Goal: Find specific page/section: Find specific page/section

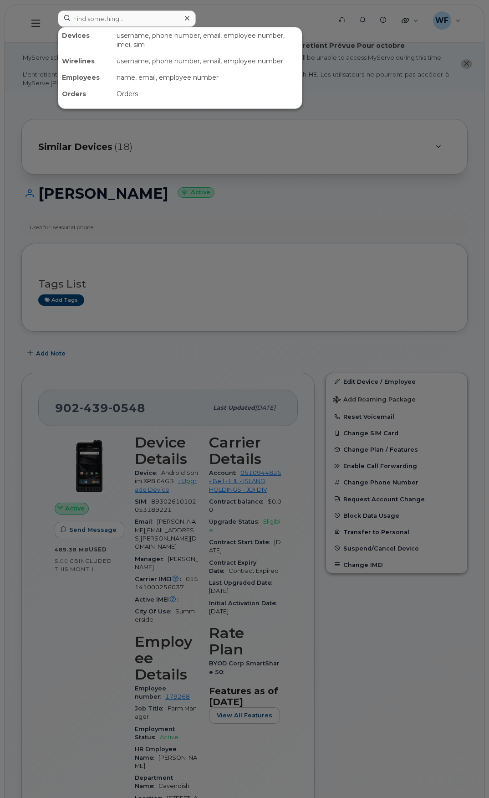
scroll to position [641, 0]
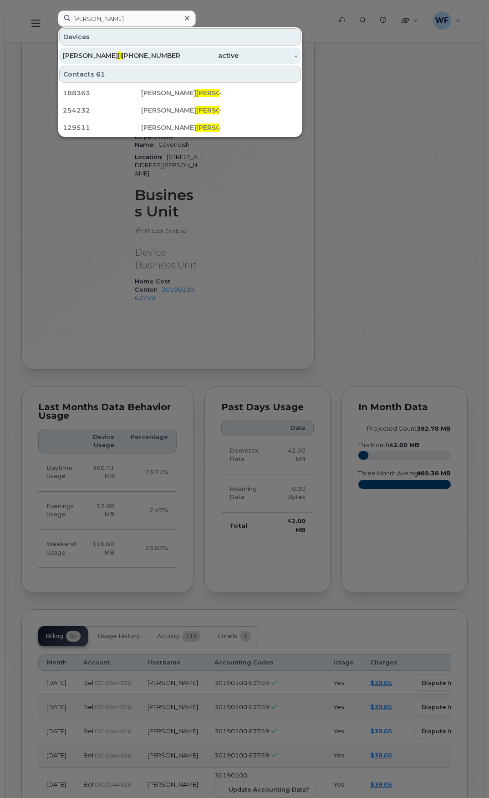
type input "[PERSON_NAME]"
click at [83, 56] on div "Anthony Fisher" at bounding box center [92, 55] width 59 height 9
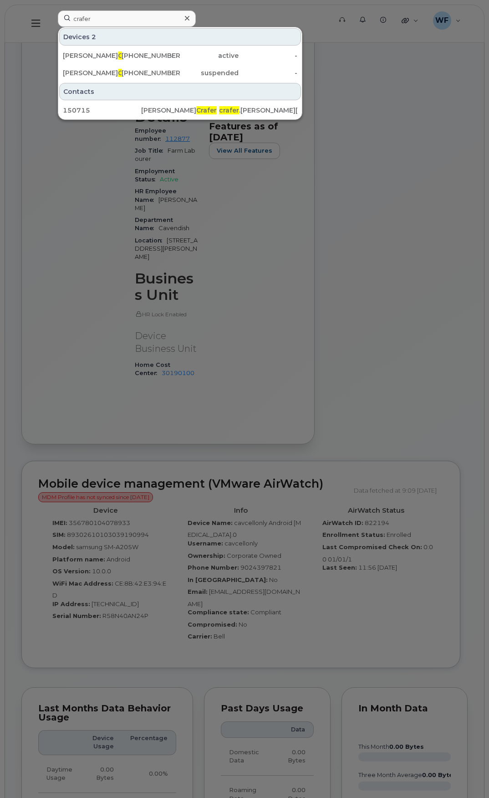
click at [96, 16] on input "crafer" at bounding box center [127, 18] width 138 height 16
drag, startPoint x: 0, startPoint y: 0, endPoint x: 49, endPoint y: 13, distance: 50.9
click at [51, 13] on div "crafer Devices 2 Matthew Crafer 902-432-2039 active - Matthew Crafer 902-439-54…" at bounding box center [192, 23] width 282 height 26
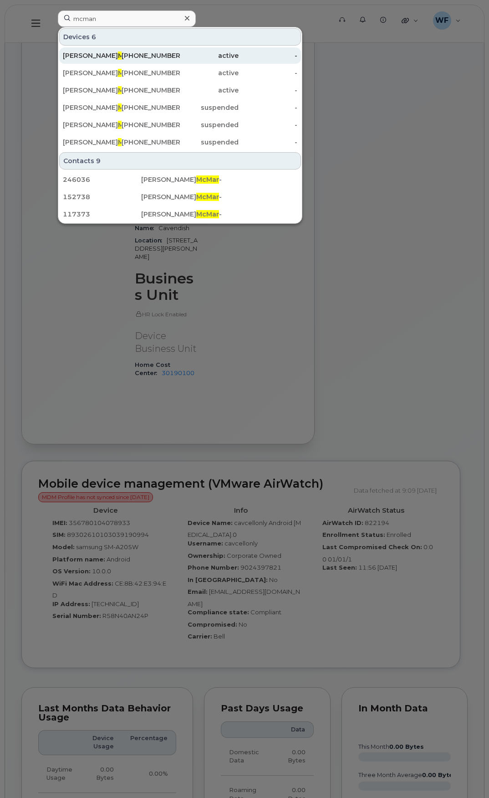
type input "mcman"
click at [118, 53] on span "McMan" at bounding box center [130, 55] width 25 height 8
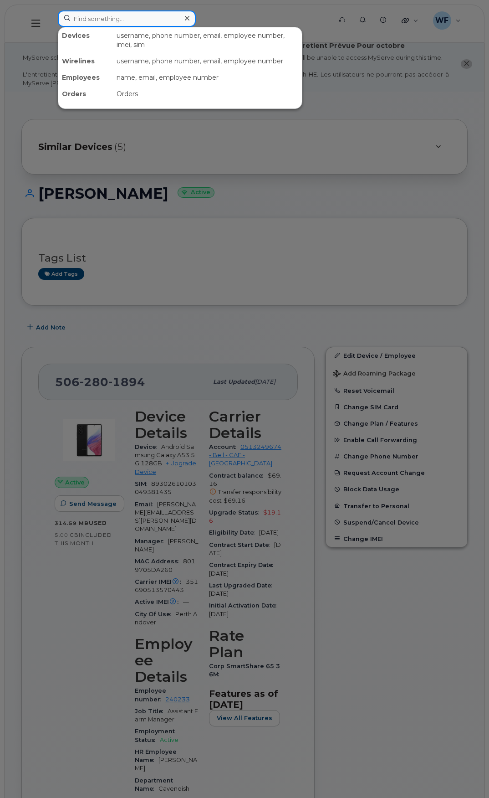
click at [104, 20] on input at bounding box center [127, 18] width 138 height 16
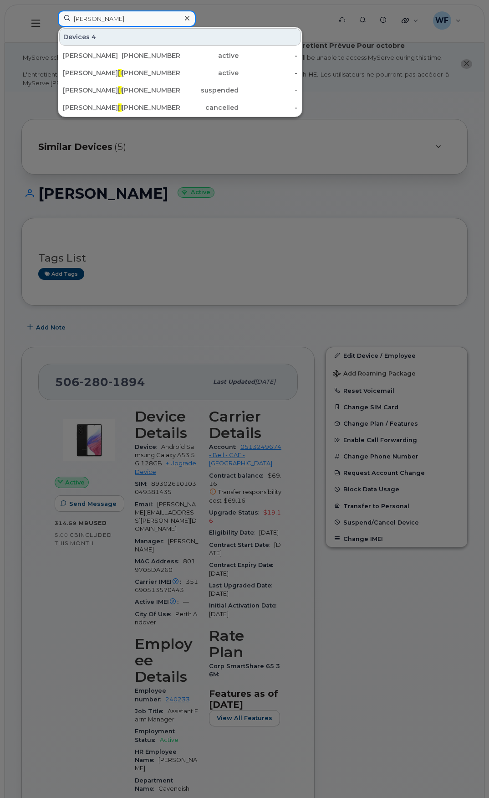
type input "lawless"
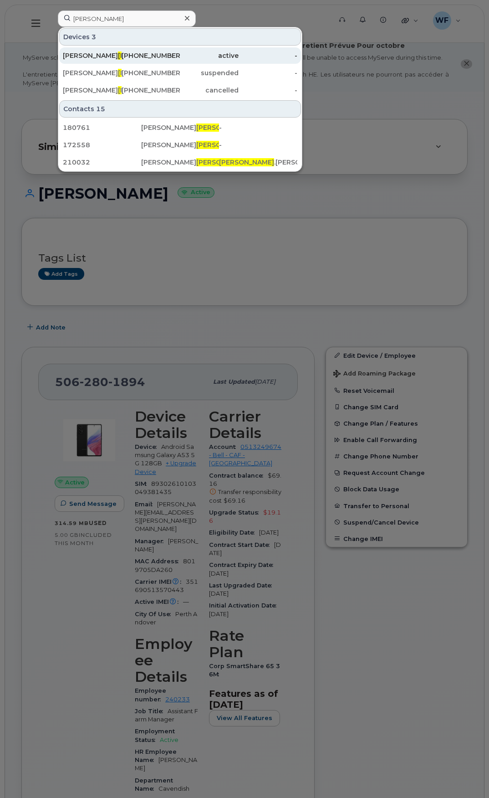
click at [118, 52] on span "Lawless" at bounding box center [145, 55] width 55 height 8
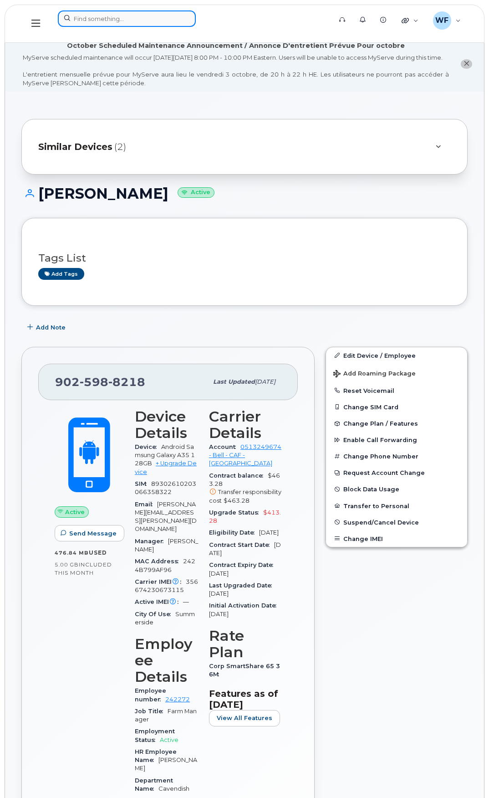
click at [97, 17] on input at bounding box center [127, 18] width 138 height 16
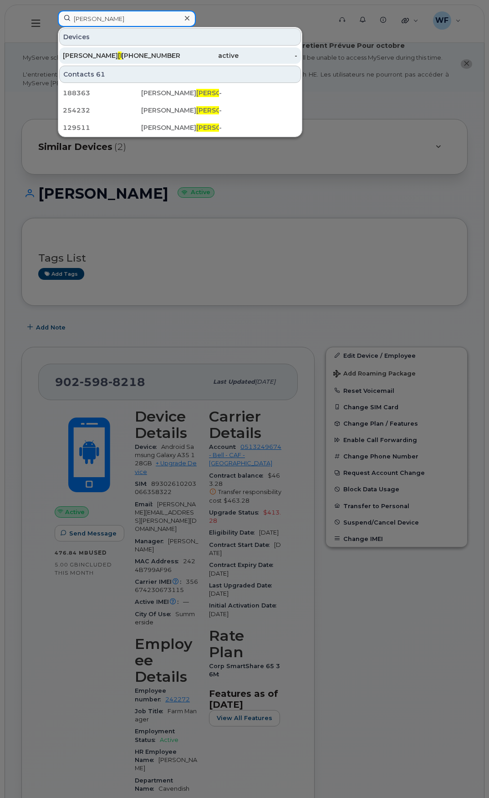
type input "fisher"
click at [118, 52] on span "Fisher" at bounding box center [145, 55] width 55 height 8
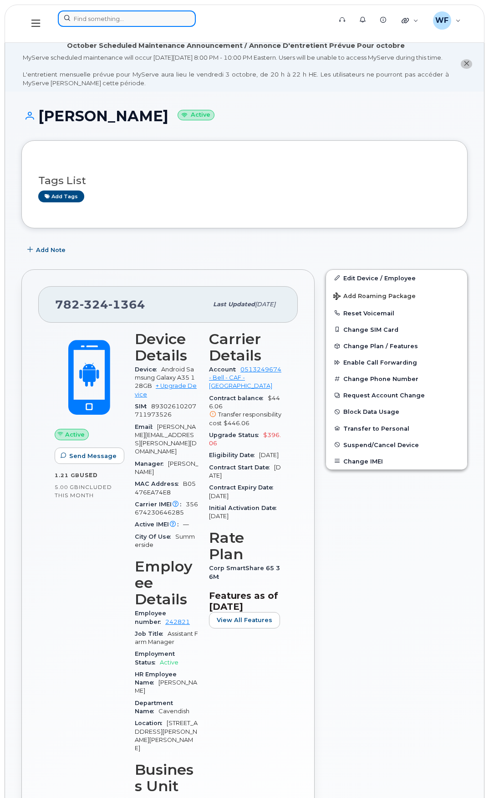
click at [152, 18] on input at bounding box center [127, 18] width 138 height 16
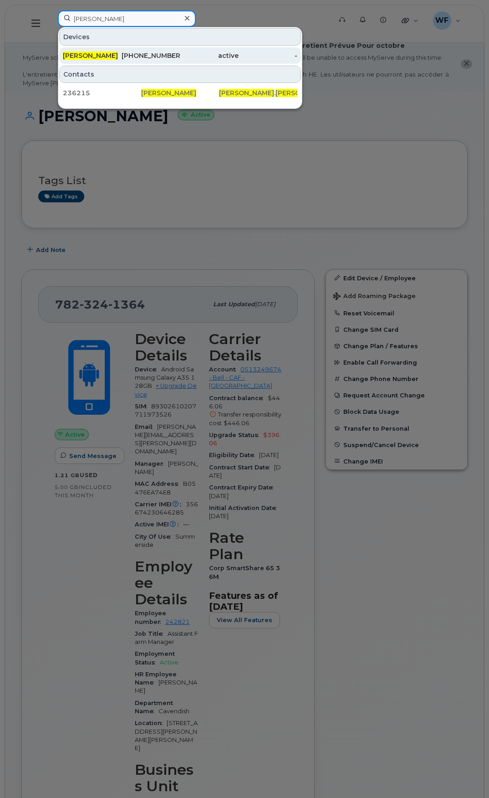
type input "julie henwood"
drag, startPoint x: 87, startPoint y: 56, endPoint x: 82, endPoint y: 55, distance: 4.6
click at [87, 56] on span "Julie Henwood" at bounding box center [90, 55] width 55 height 8
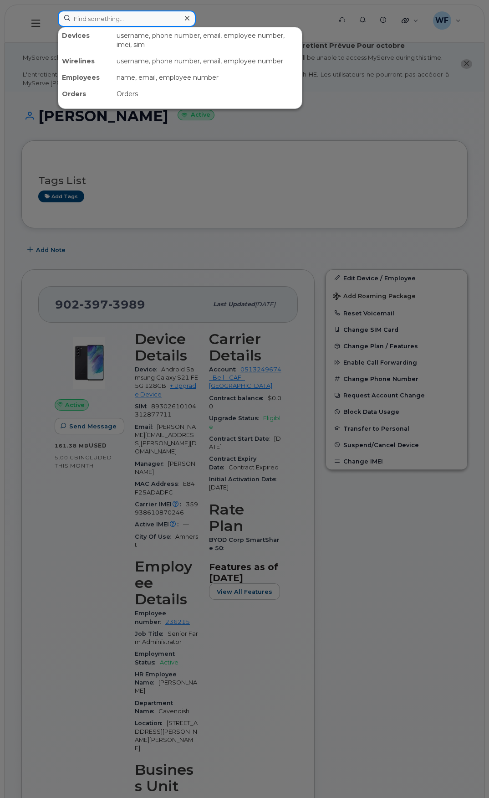
click at [102, 23] on input at bounding box center [127, 18] width 138 height 16
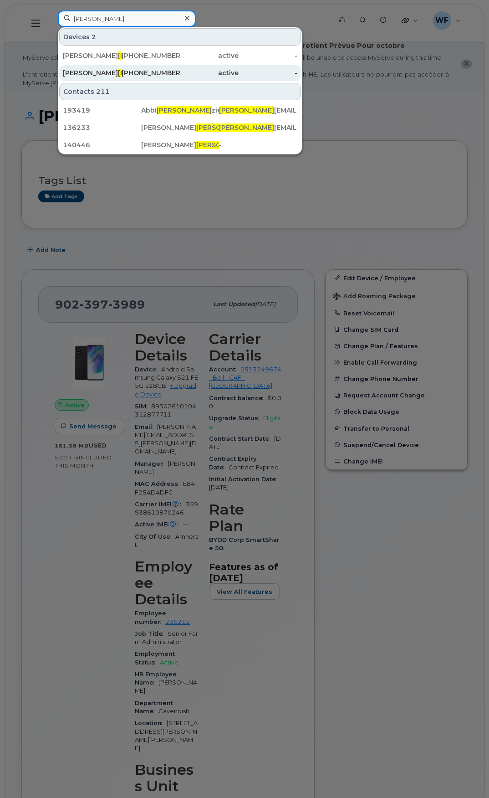
type input "macken"
click at [118, 73] on span "Macken" at bounding box center [145, 73] width 55 height 8
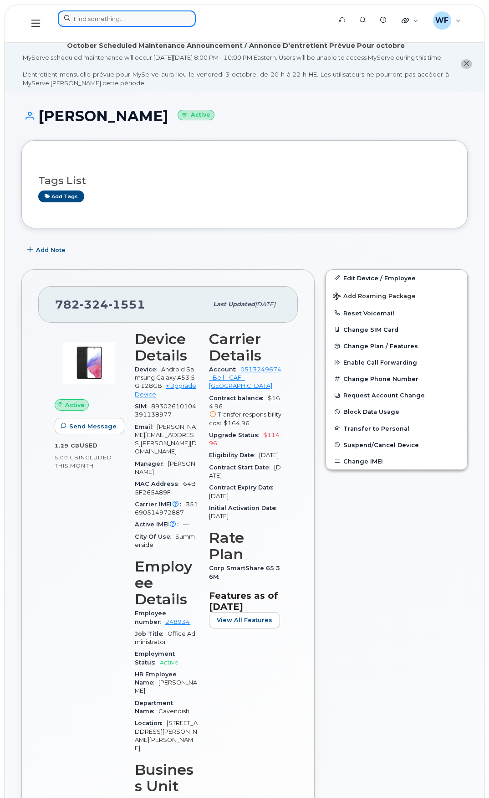
click at [94, 15] on input at bounding box center [127, 18] width 138 height 16
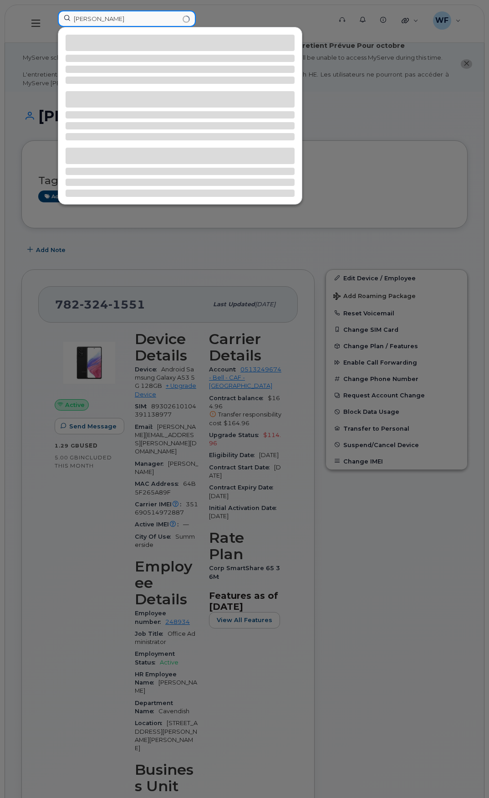
type input "[PERSON_NAME]"
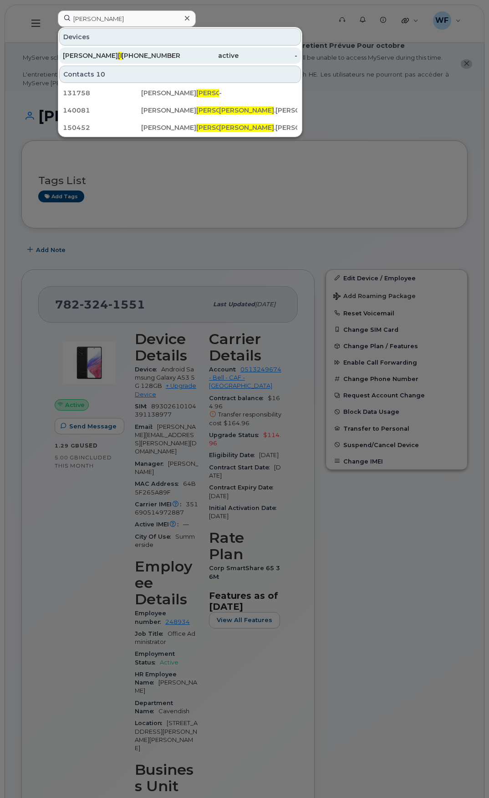
click at [118, 56] on span "[PERSON_NAME]" at bounding box center [145, 55] width 55 height 8
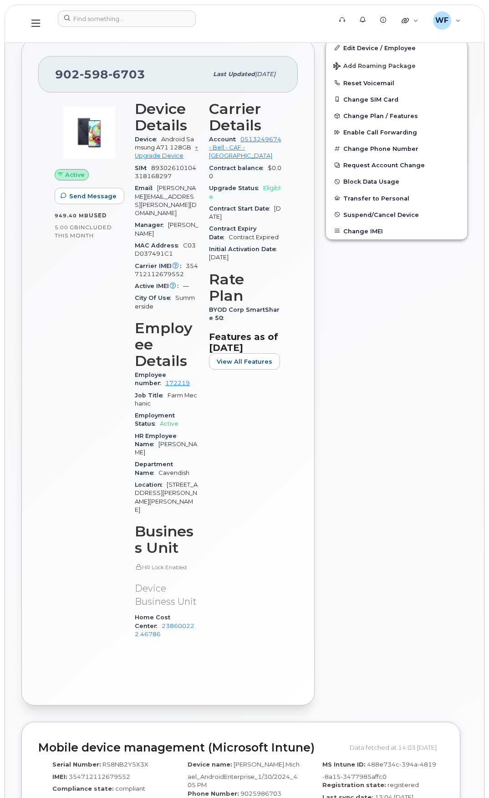
scroll to position [182, 0]
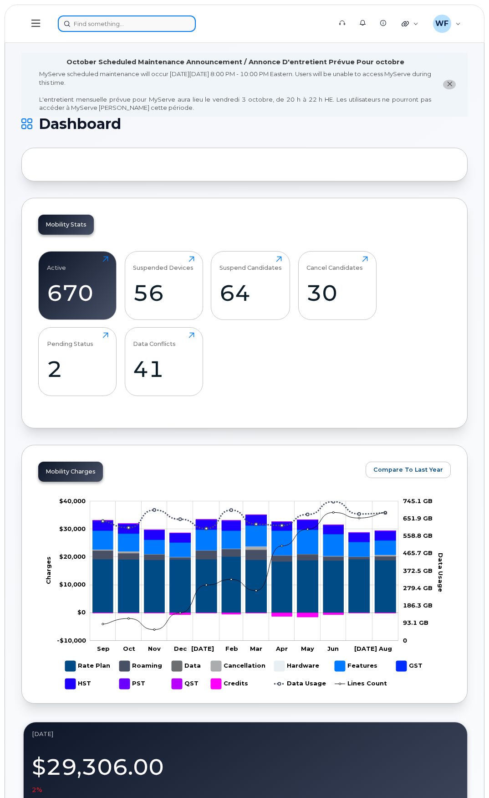
click at [95, 23] on input at bounding box center [127, 23] width 138 height 16
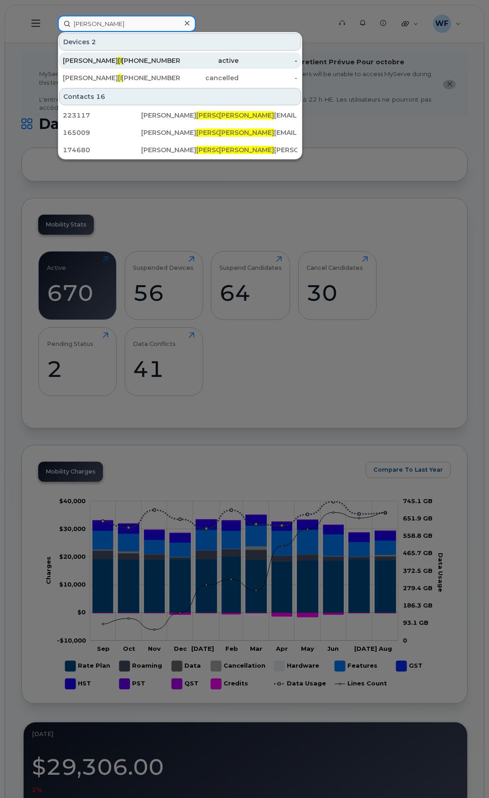
type input "stark"
click at [118, 61] on span "Stark" at bounding box center [145, 60] width 55 height 8
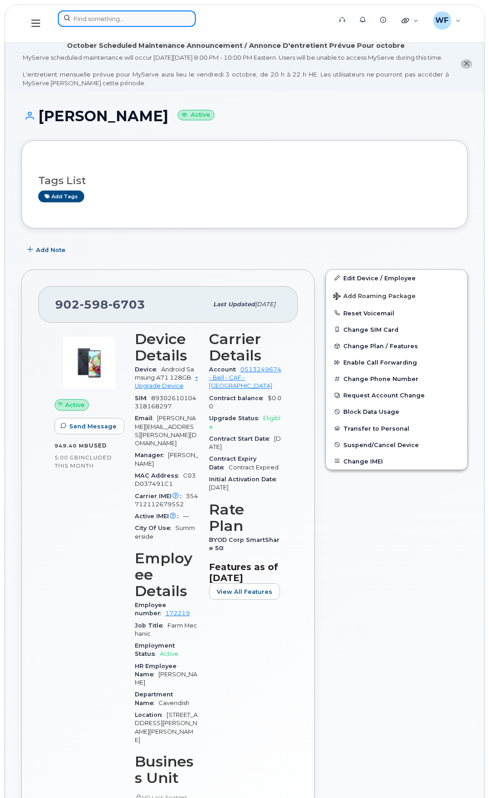
click at [100, 20] on input at bounding box center [127, 18] width 138 height 16
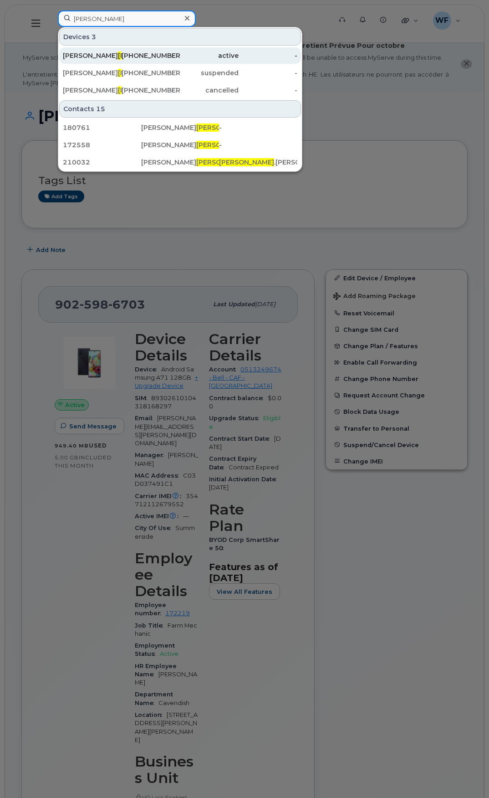
type input "lawless"
click at [97, 51] on div "Matthew Lawless" at bounding box center [92, 55] width 59 height 9
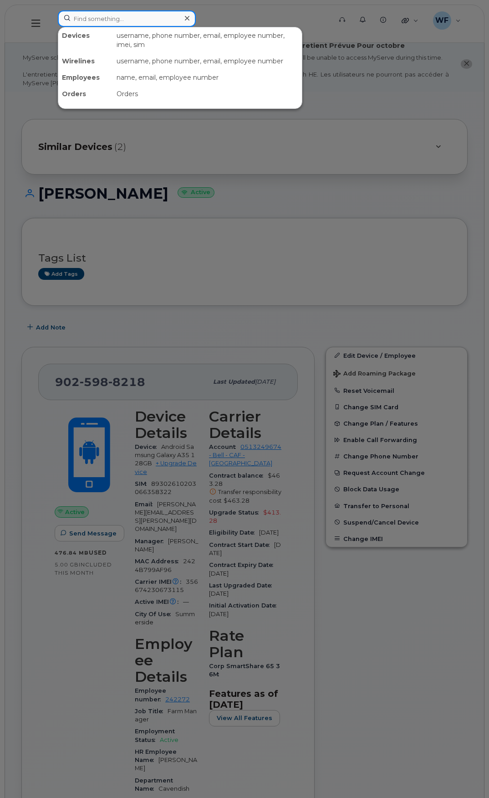
click at [90, 19] on input at bounding box center [127, 18] width 138 height 16
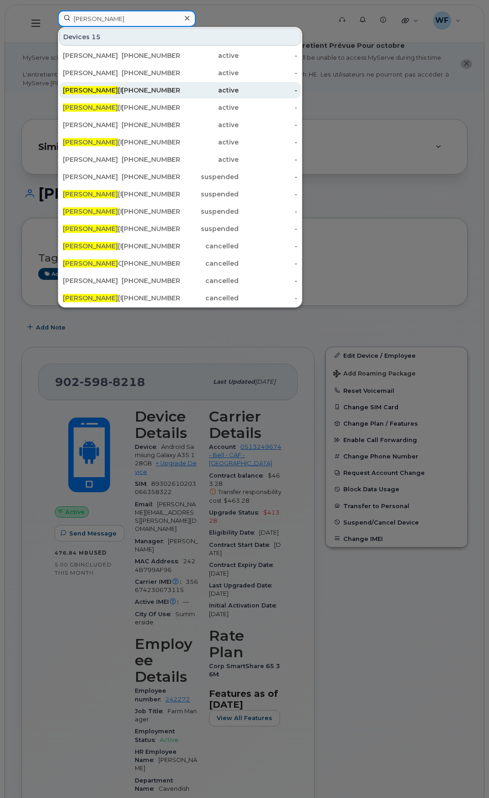
type input "[PERSON_NAME]"
click at [102, 91] on div "[PERSON_NAME]" at bounding box center [92, 90] width 59 height 9
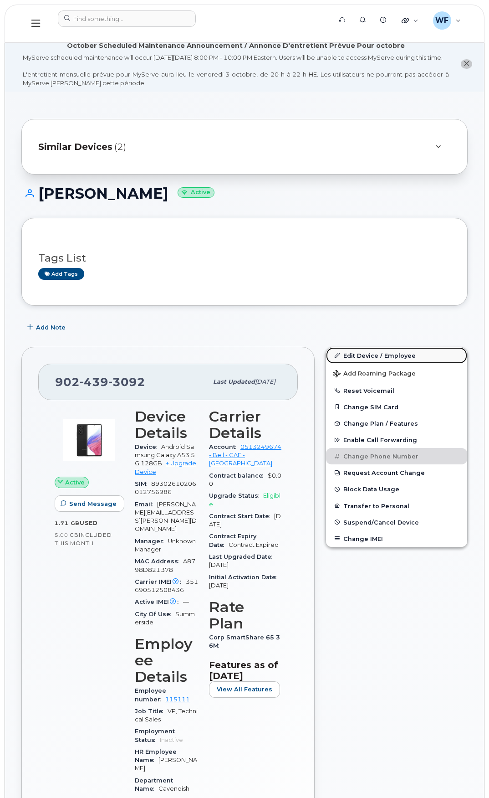
click at [378, 363] on link "Edit Device / Employee" at bounding box center [396, 355] width 141 height 16
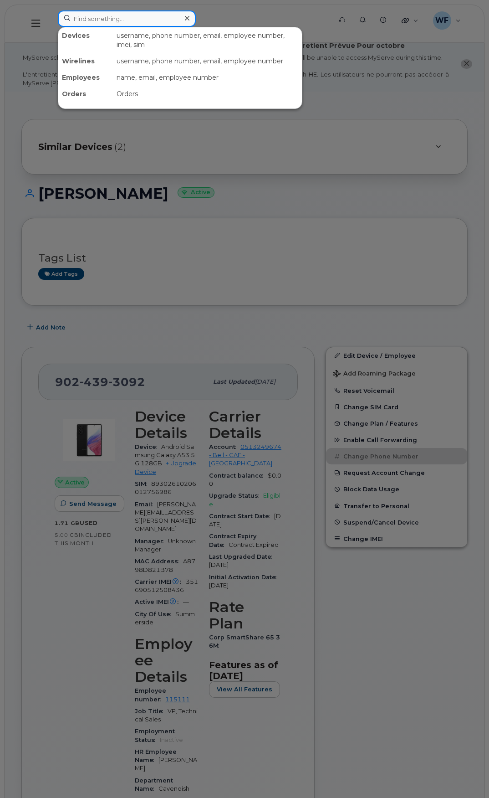
click at [127, 21] on input at bounding box center [127, 18] width 138 height 16
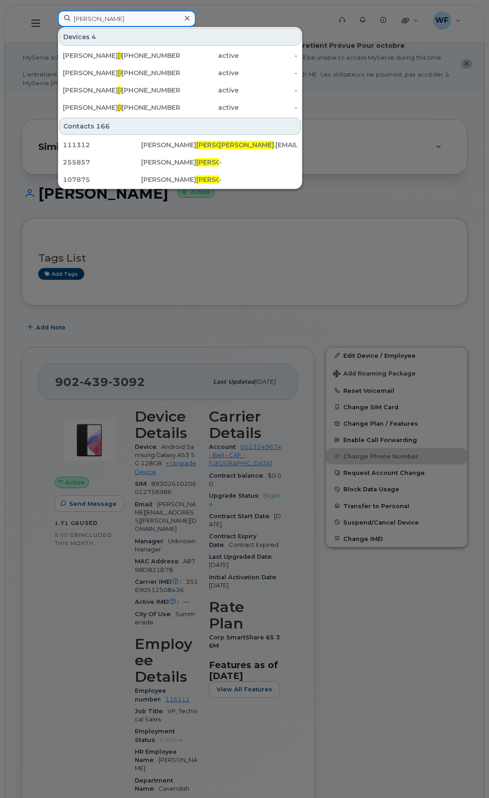
drag, startPoint x: 109, startPoint y: 17, endPoint x: 61, endPoint y: 13, distance: 48.4
click at [61, 13] on input "thompson" at bounding box center [127, 18] width 138 height 16
type input "thompson"
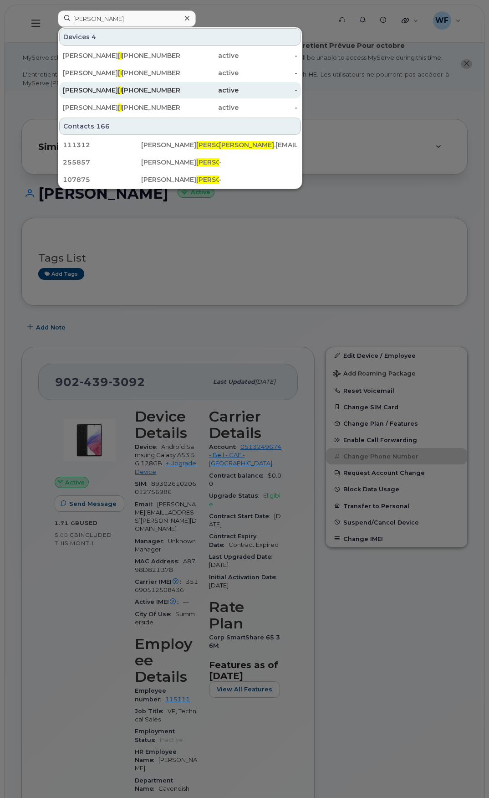
click at [118, 92] on span "Thompson" at bounding box center [145, 90] width 55 height 8
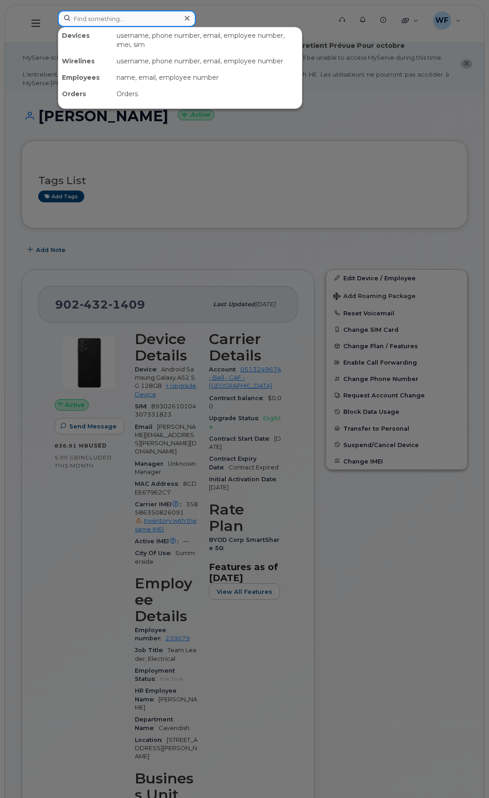
click at [100, 16] on input at bounding box center [127, 18] width 138 height 16
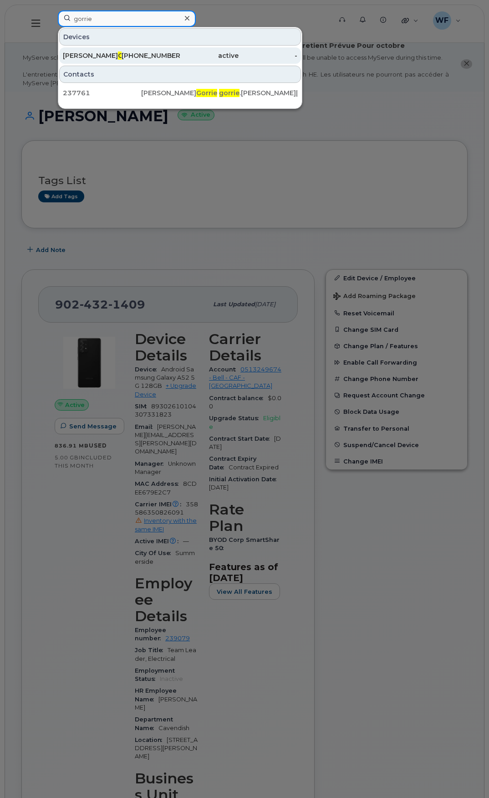
type input "gorrie"
click at [118, 53] on span "Gorrie" at bounding box center [128, 55] width 21 height 8
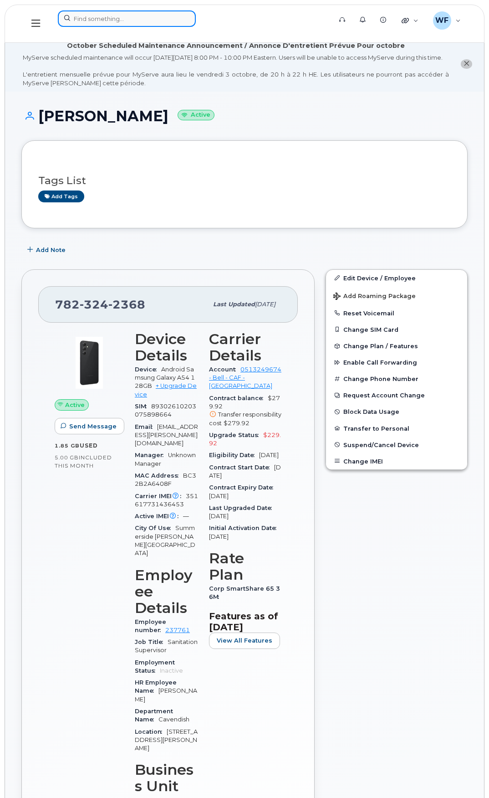
click at [77, 20] on input at bounding box center [127, 18] width 138 height 16
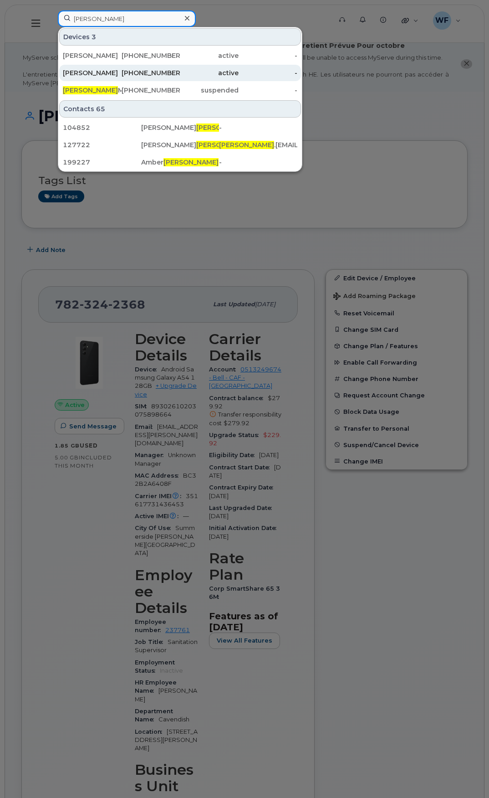
type input "[PERSON_NAME]"
click at [105, 73] on div "[PERSON_NAME]" at bounding box center [92, 72] width 59 height 9
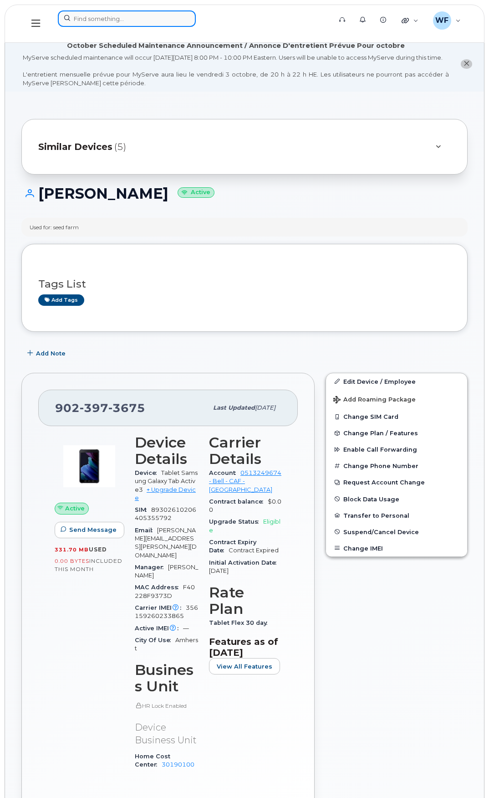
click at [83, 20] on input at bounding box center [127, 18] width 138 height 16
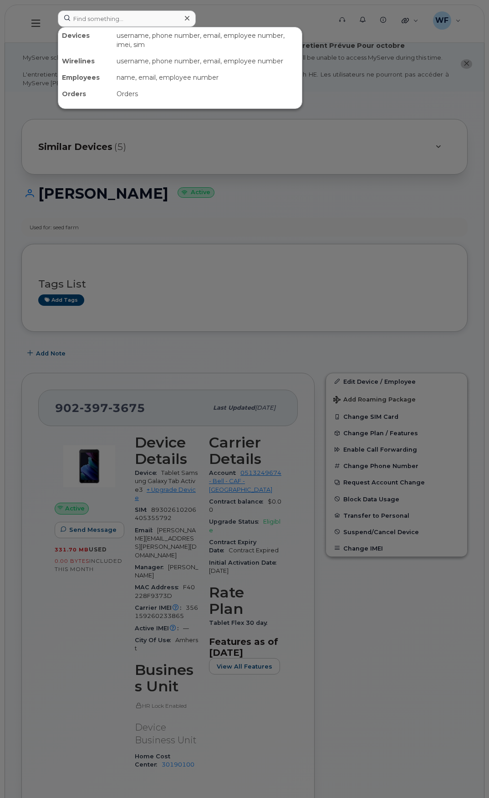
drag, startPoint x: 181, startPoint y: 164, endPoint x: 177, endPoint y: 159, distance: 6.2
click at [180, 163] on div at bounding box center [244, 399] width 489 height 798
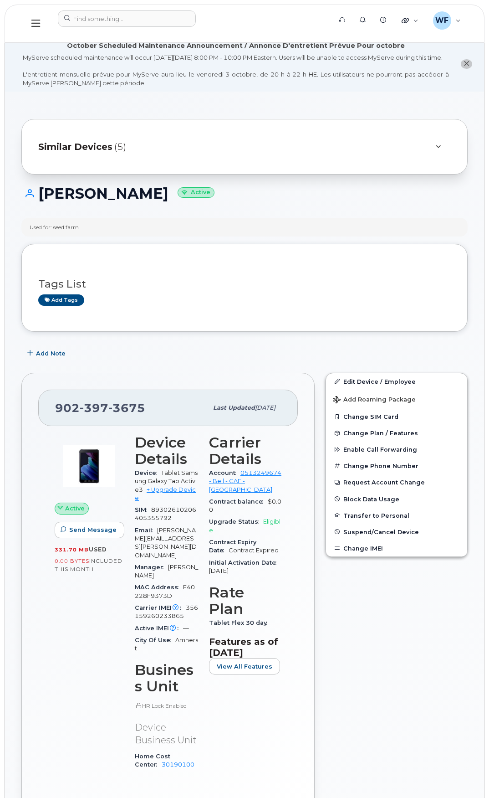
click at [174, 154] on div "Similar Devices (5)" at bounding box center [231, 147] width 387 height 22
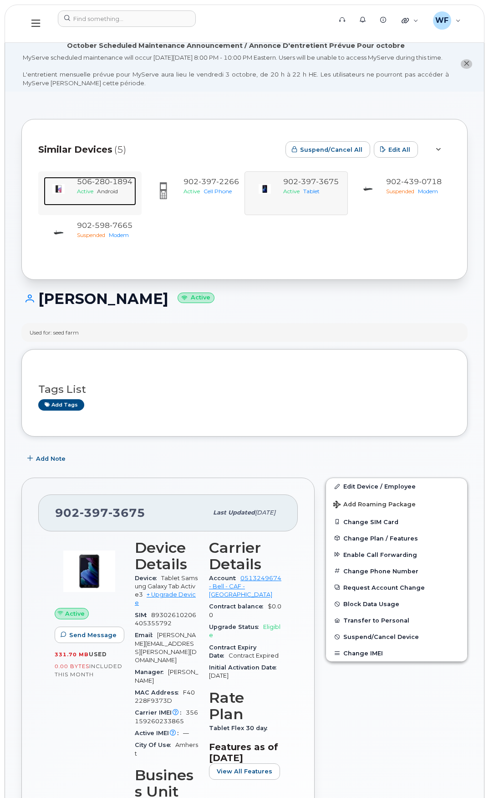
click at [122, 186] on span "1894" at bounding box center [121, 181] width 23 height 9
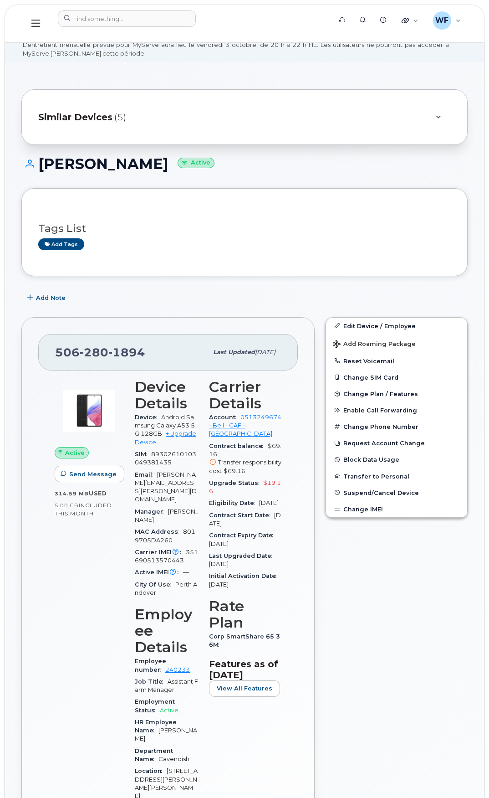
scroll to position [46, 0]
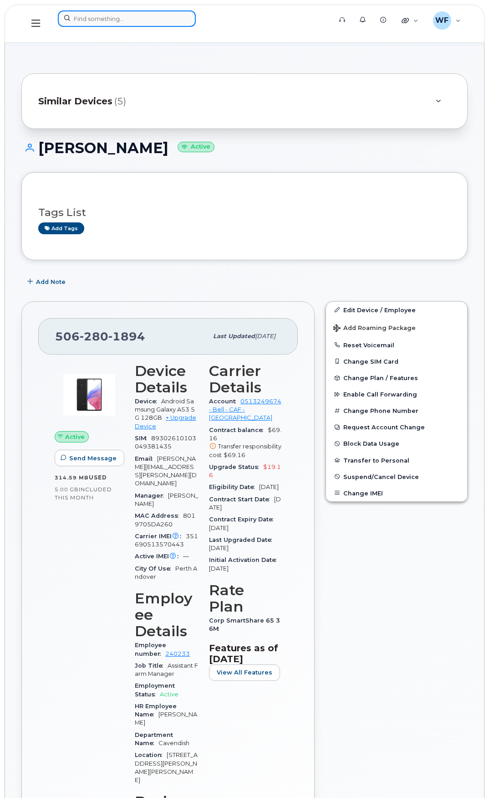
click at [76, 16] on input at bounding box center [127, 18] width 138 height 16
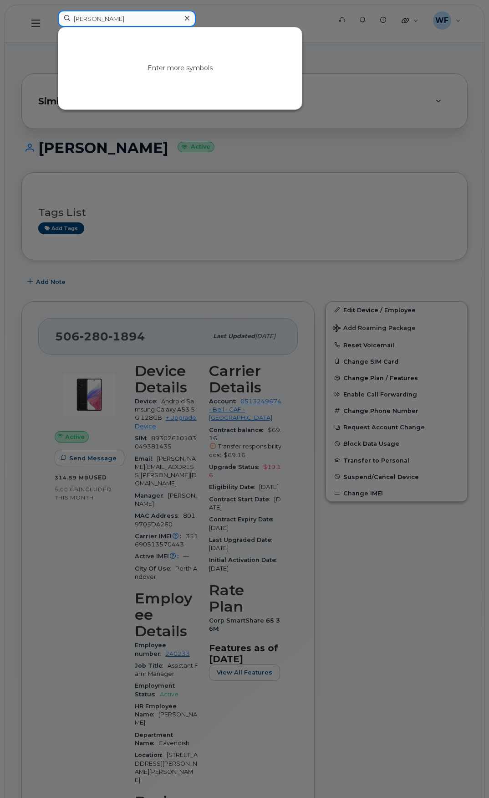
type input "fisher"
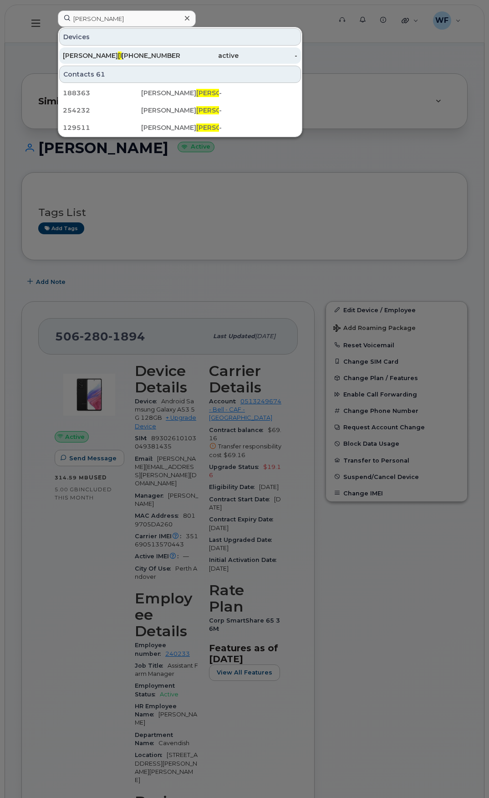
click at [118, 53] on span "Fisher" at bounding box center [145, 55] width 55 height 8
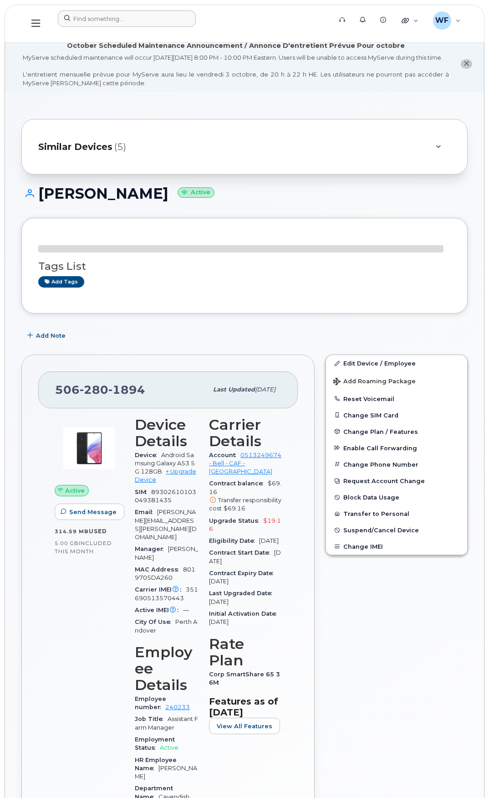
click at [92, 30] on div at bounding box center [192, 23] width 282 height 26
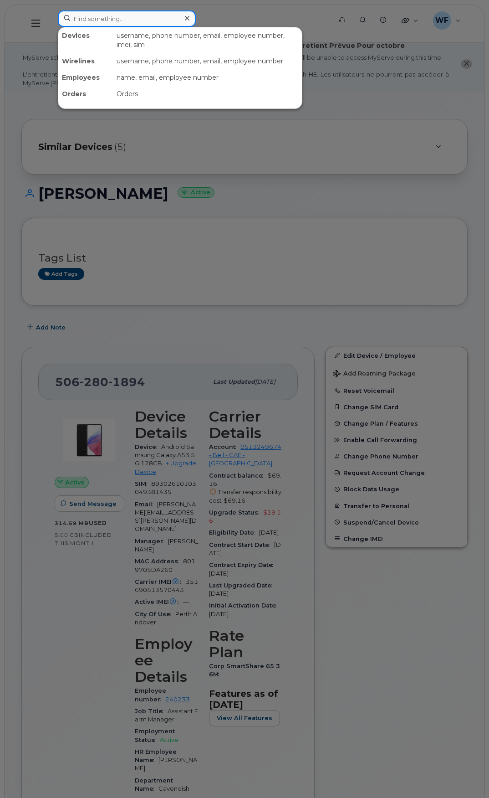
click at [84, 18] on input at bounding box center [127, 18] width 138 height 16
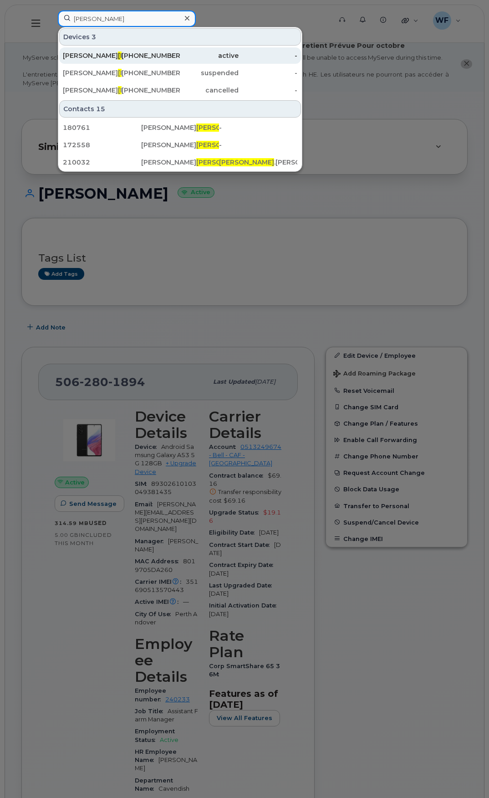
type input "lawless"
click at [89, 56] on div "Matthew Lawless" at bounding box center [92, 55] width 59 height 9
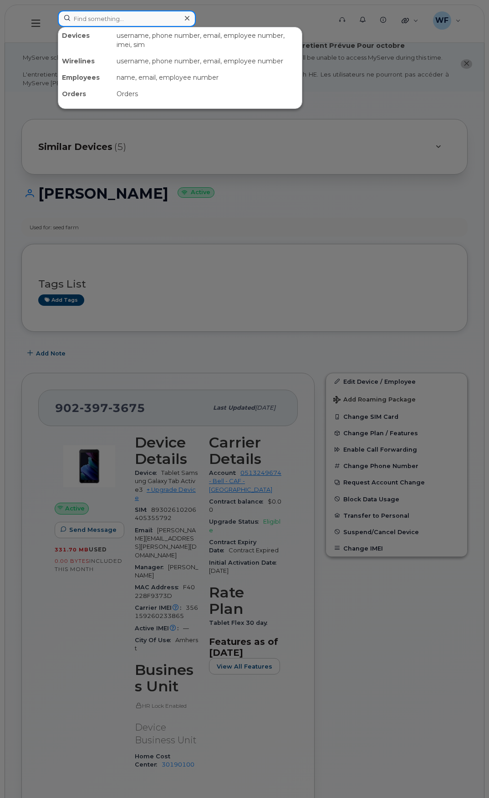
click at [92, 23] on input at bounding box center [127, 18] width 138 height 16
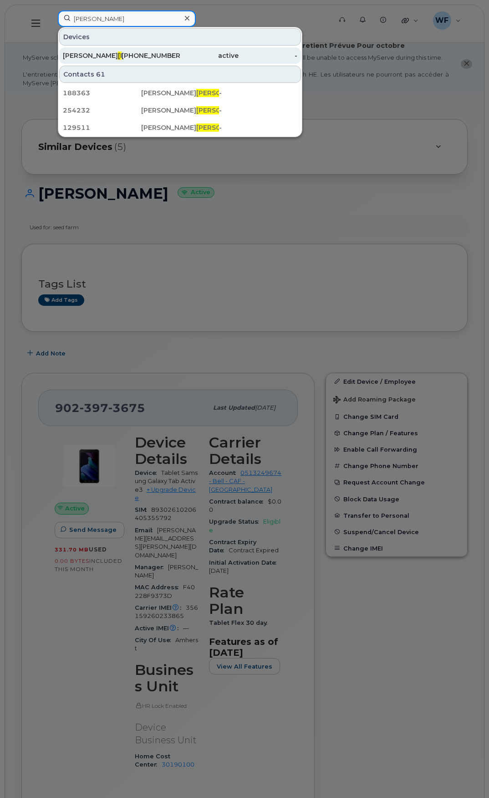
type input "fisher"
click at [118, 57] on span "Fisher" at bounding box center [145, 55] width 55 height 8
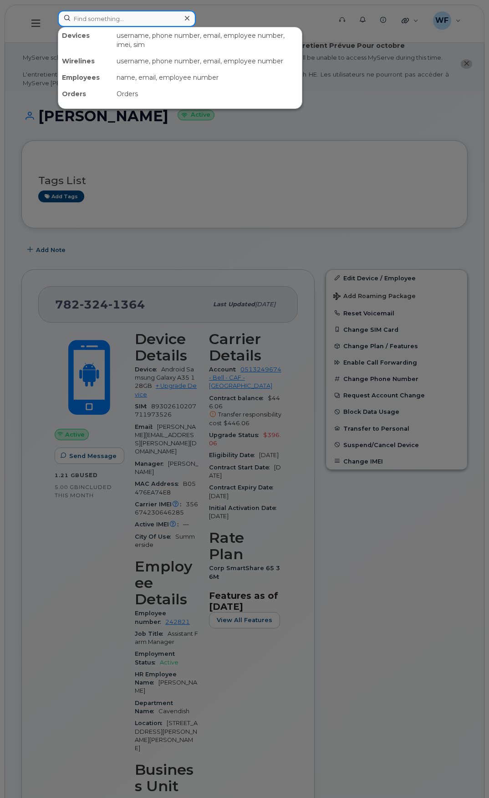
click at [111, 13] on input at bounding box center [127, 18] width 138 height 16
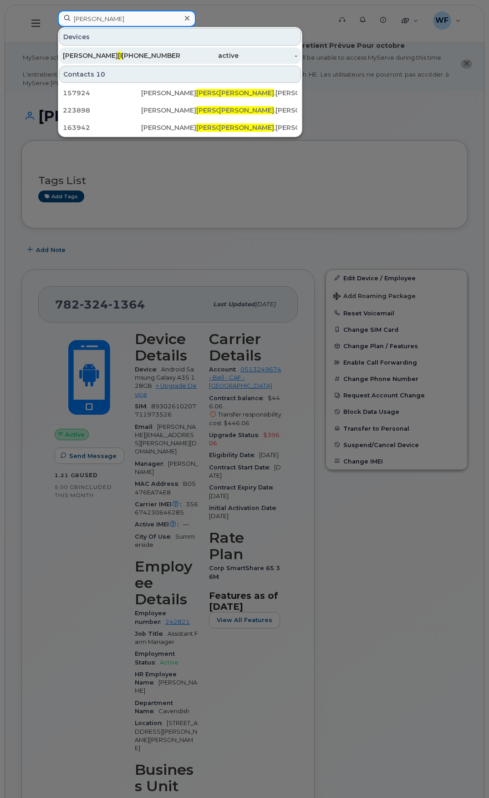
type input "henwood"
click at [118, 54] on span "Henwood" at bounding box center [145, 55] width 55 height 8
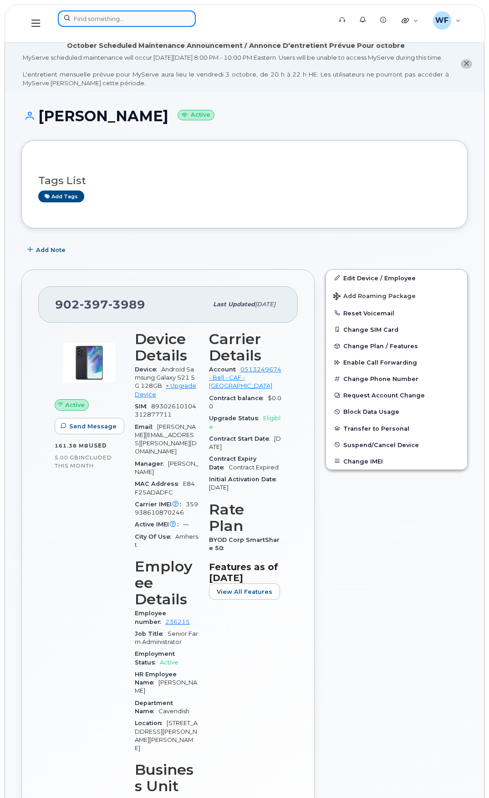
click at [108, 21] on input at bounding box center [127, 18] width 138 height 16
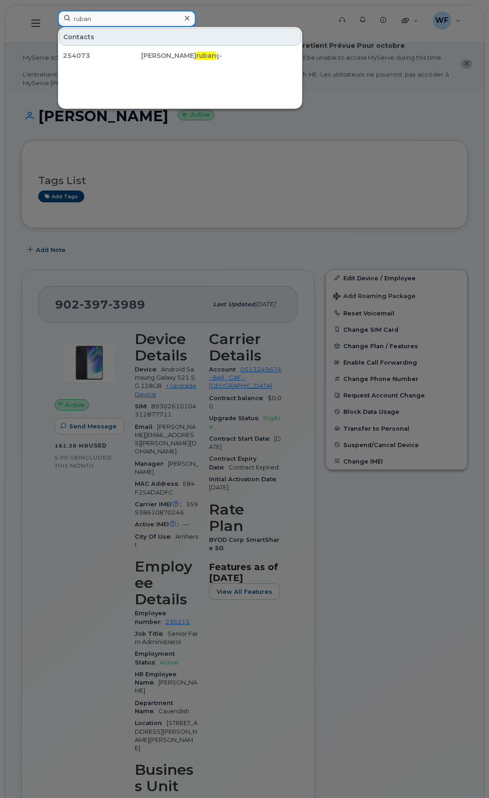
drag, startPoint x: 99, startPoint y: 16, endPoint x: 45, endPoint y: 12, distance: 54.8
click at [51, 12] on div "ruban Contacts 254073 Ali Mang ruban g -" at bounding box center [192, 23] width 282 height 26
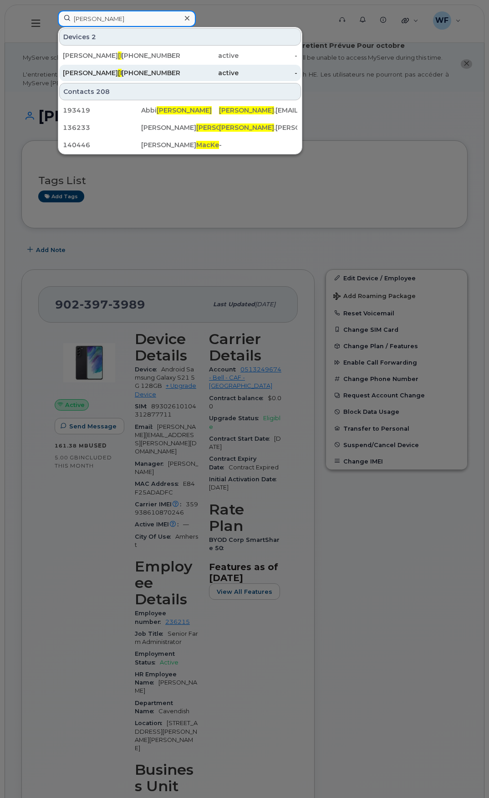
type input "mackenzie"
click at [87, 75] on div "Reuben Mackenzie" at bounding box center [92, 72] width 59 height 9
